Goal: Task Accomplishment & Management: Use online tool/utility

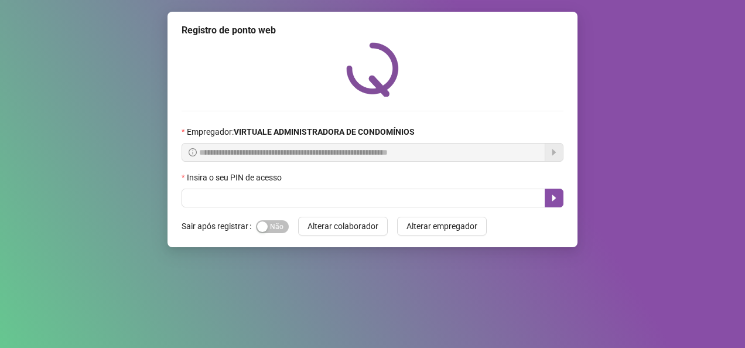
click at [358, 189] on div "Insira o seu PIN de acesso" at bounding box center [373, 180] width 382 height 18
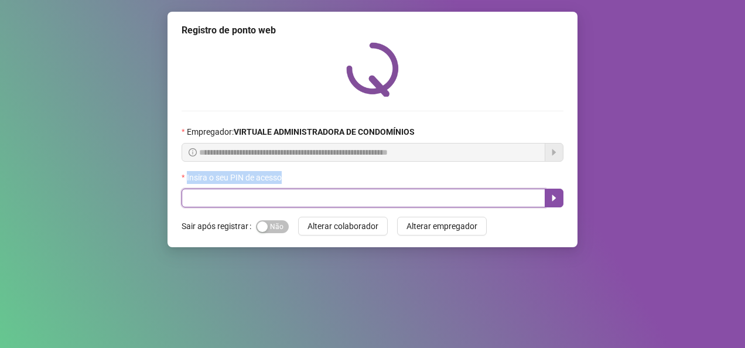
click at [358, 193] on input "text" at bounding box center [364, 198] width 364 height 19
type input "*****"
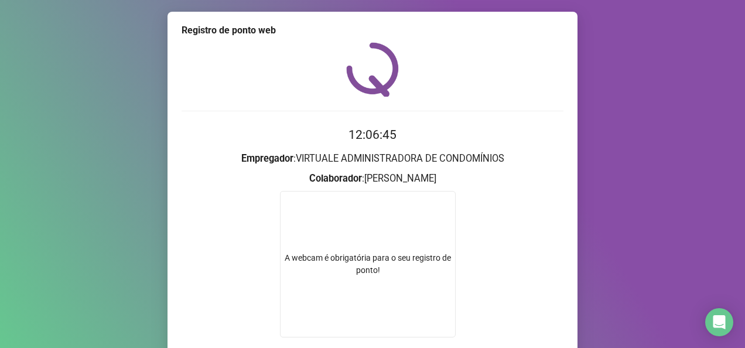
scroll to position [96, 0]
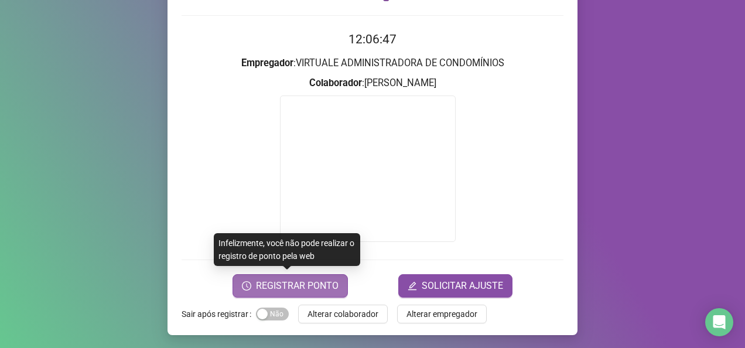
click at [295, 285] on span "REGISTRAR PONTO" at bounding box center [297, 286] width 83 height 14
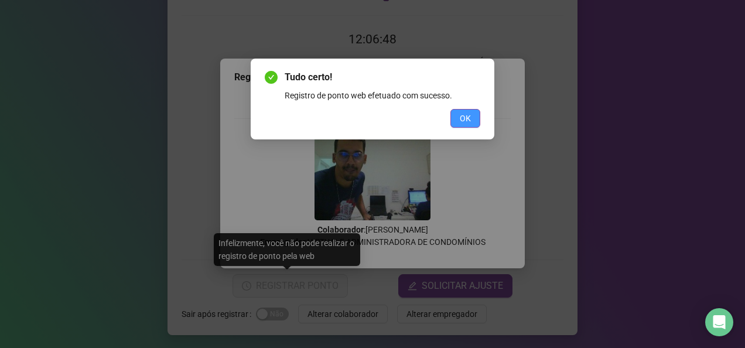
click at [463, 121] on span "OK" at bounding box center [465, 118] width 11 height 13
